Goal: Transaction & Acquisition: Purchase product/service

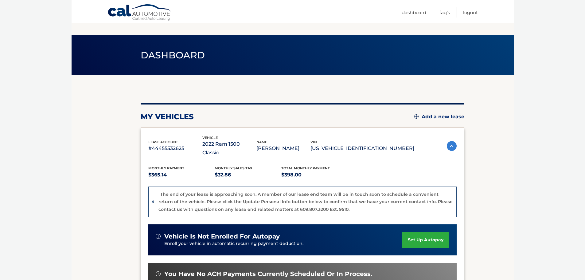
scroll to position [92, 0]
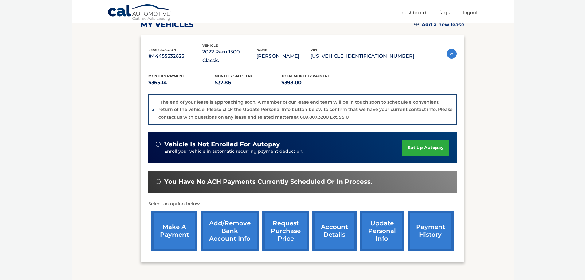
click at [171, 224] on link "make a payment" at bounding box center [174, 230] width 46 height 40
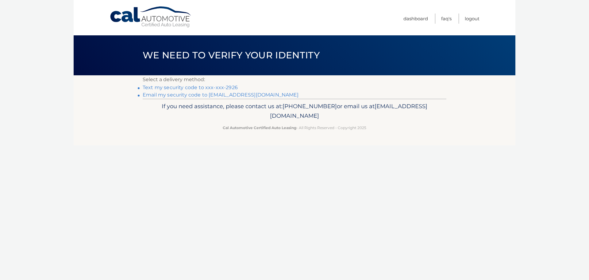
click at [248, 93] on link "Email my security code to t*********@verizon.net" at bounding box center [221, 95] width 156 height 6
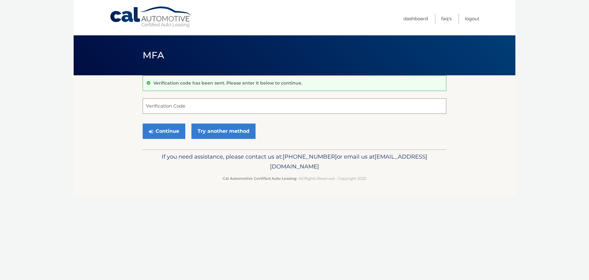
click at [250, 109] on input "Verification Code" at bounding box center [295, 105] width 304 height 15
type input "038246"
click at [170, 128] on button "Continue" at bounding box center [164, 130] width 43 height 15
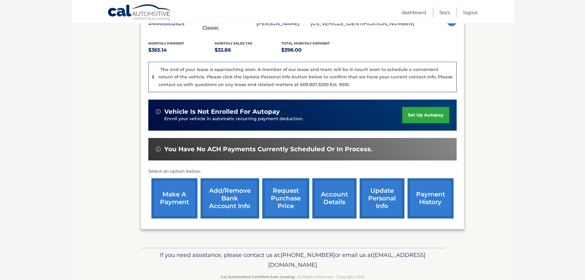
scroll to position [130, 0]
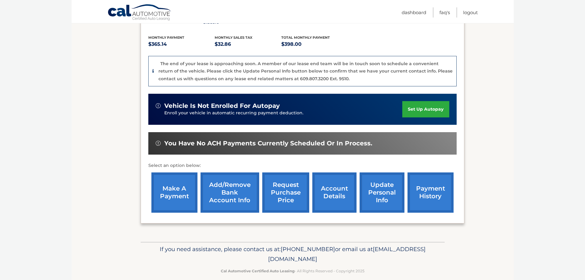
click at [171, 185] on link "make a payment" at bounding box center [174, 192] width 46 height 40
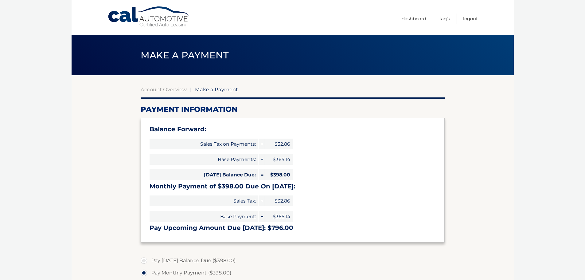
select select "ZTc0OGViZDctMTcxYi00MTQyLWFmZjctNGU4ZjEzNjczYjBm"
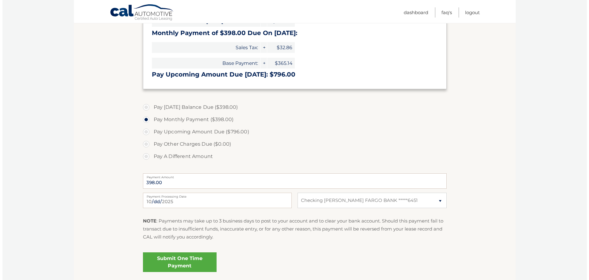
scroll to position [184, 0]
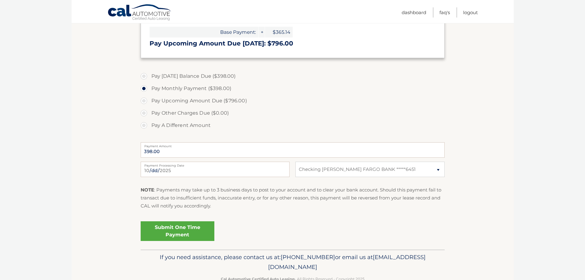
click at [174, 229] on link "Submit One Time Payment" at bounding box center [178, 231] width 74 height 20
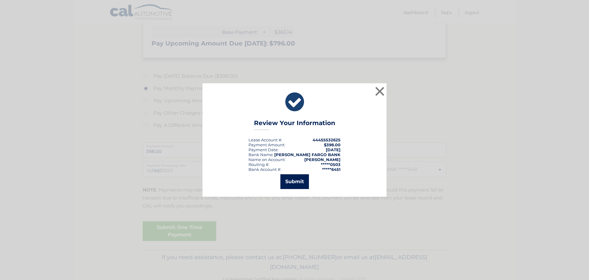
click at [298, 183] on button "Submit" at bounding box center [294, 181] width 29 height 15
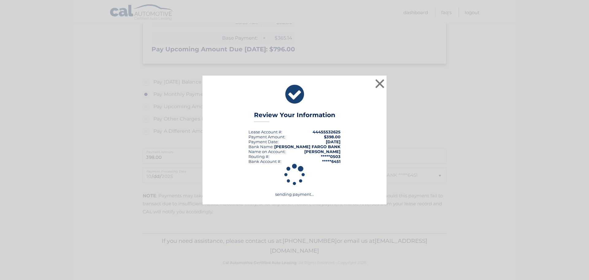
scroll to position [178, 0]
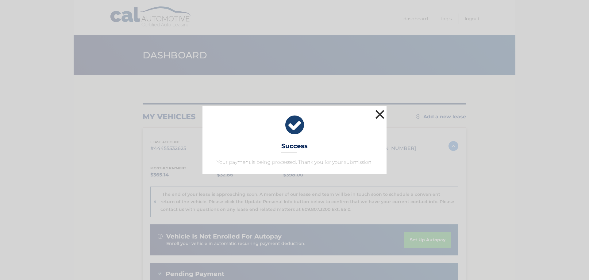
click at [380, 114] on button "×" at bounding box center [380, 114] width 12 height 12
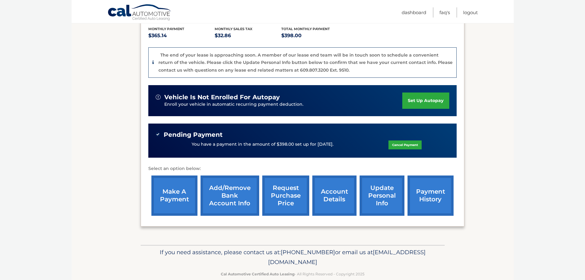
scroll to position [142, 0]
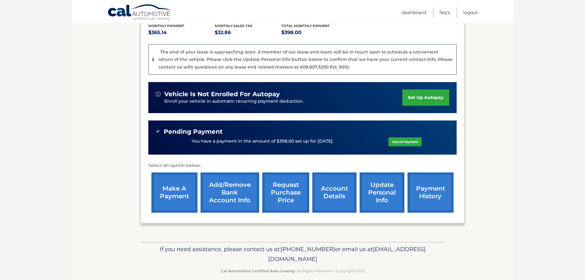
click at [287, 184] on link "request purchase price" at bounding box center [285, 192] width 47 height 40
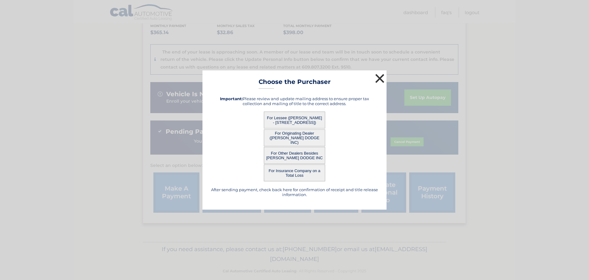
click at [382, 77] on button "×" at bounding box center [380, 78] width 12 height 12
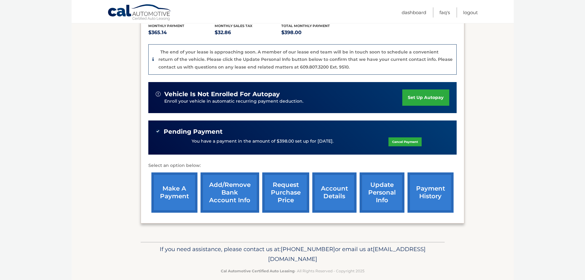
click at [337, 184] on link "account details" at bounding box center [334, 192] width 44 height 40
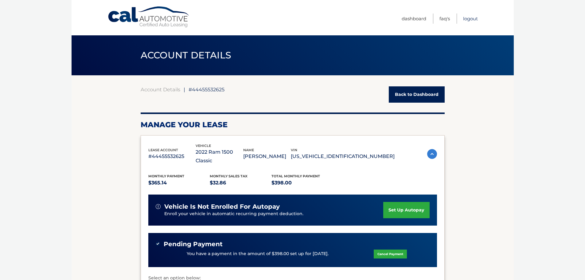
click at [472, 19] on link "Logout" at bounding box center [470, 19] width 15 height 10
